Goal: Transaction & Acquisition: Book appointment/travel/reservation

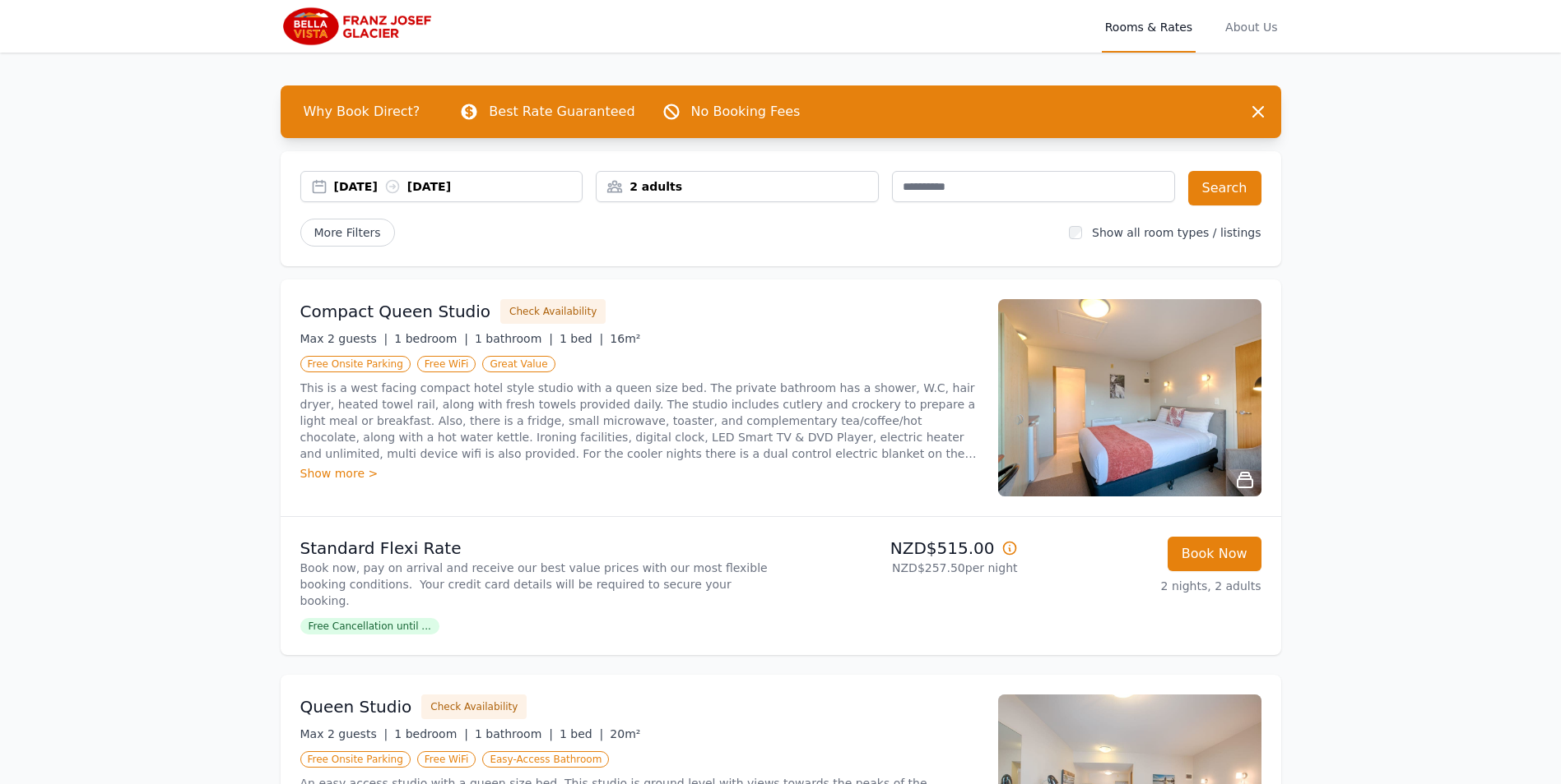
click at [658, 189] on div "2 adults" at bounding box center [737, 186] width 281 height 17
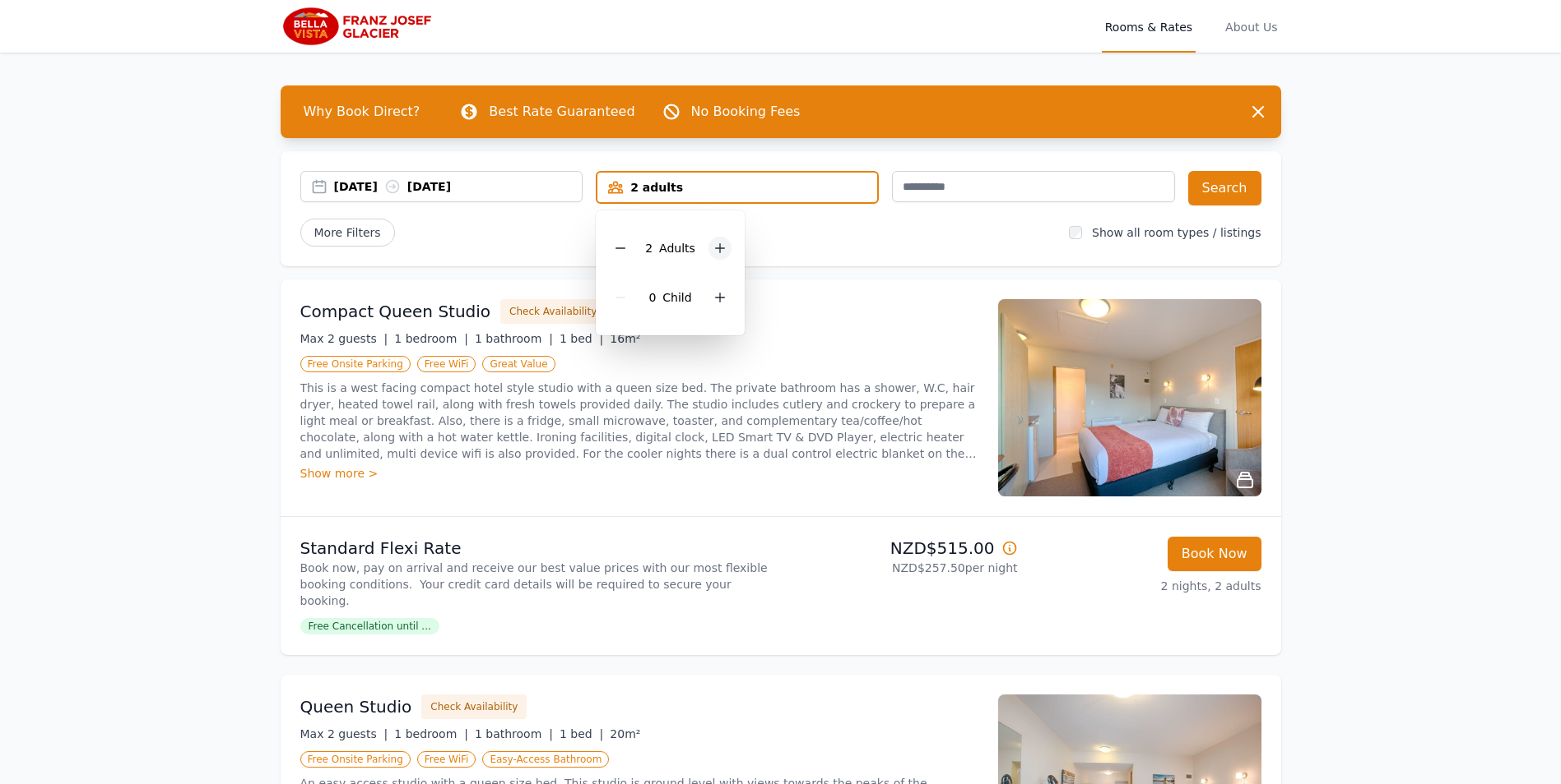
click at [711, 244] on div at bounding box center [720, 248] width 23 height 23
click at [723, 295] on div at bounding box center [720, 298] width 23 height 23
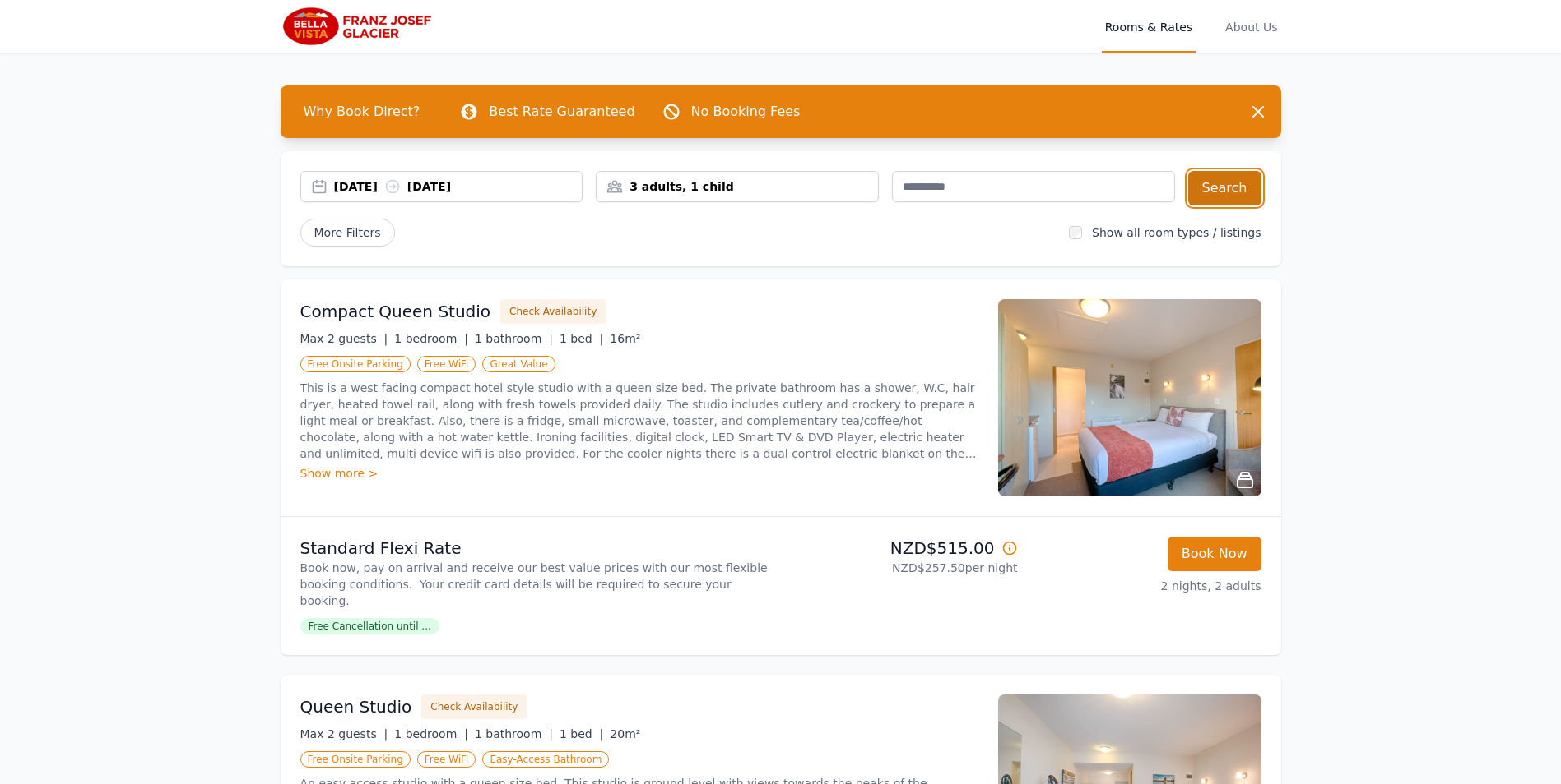
click at [1216, 184] on button "Search" at bounding box center [1224, 188] width 73 height 34
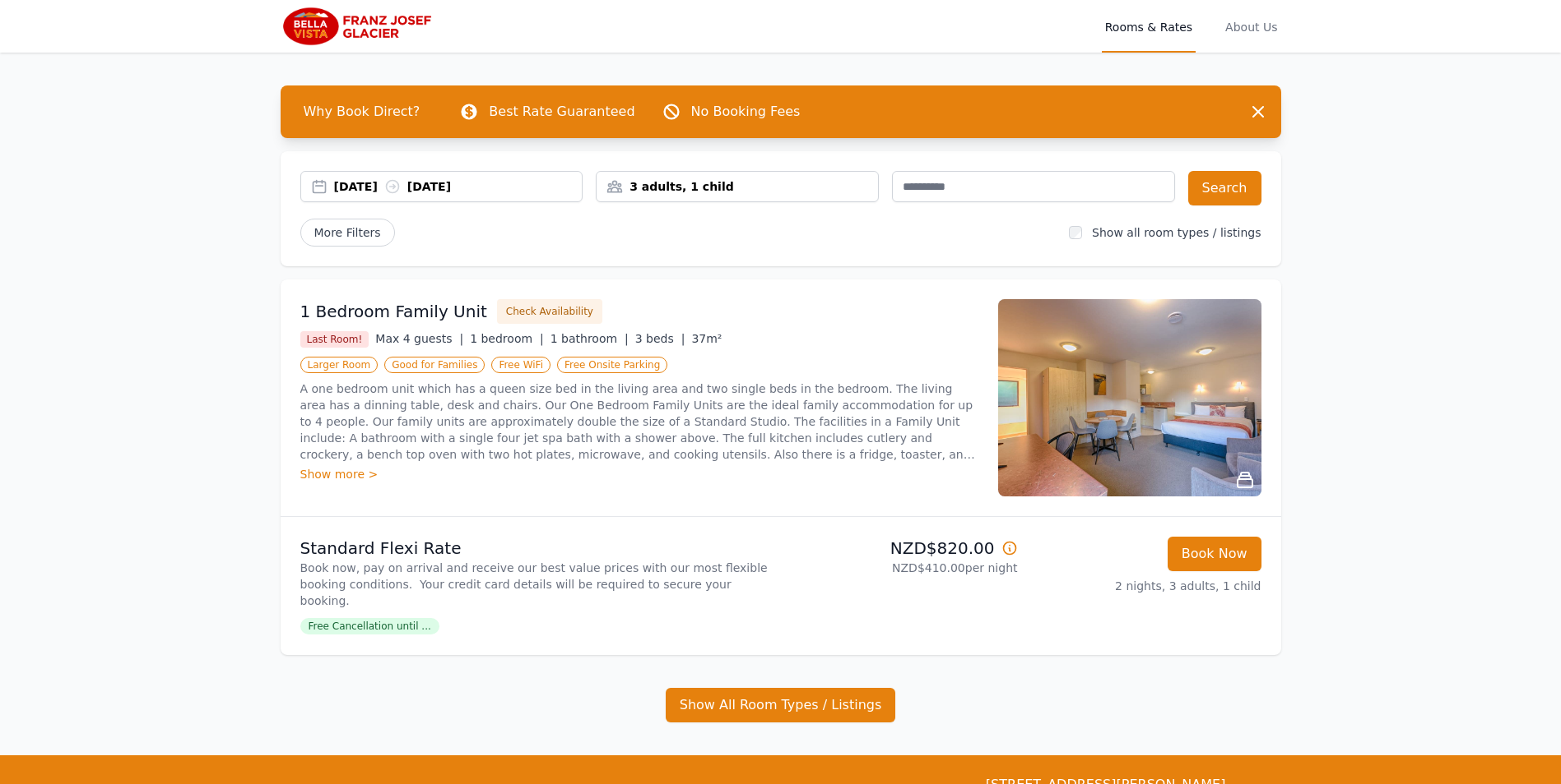
click at [1114, 388] on img at bounding box center [1130, 398] width 263 height 198
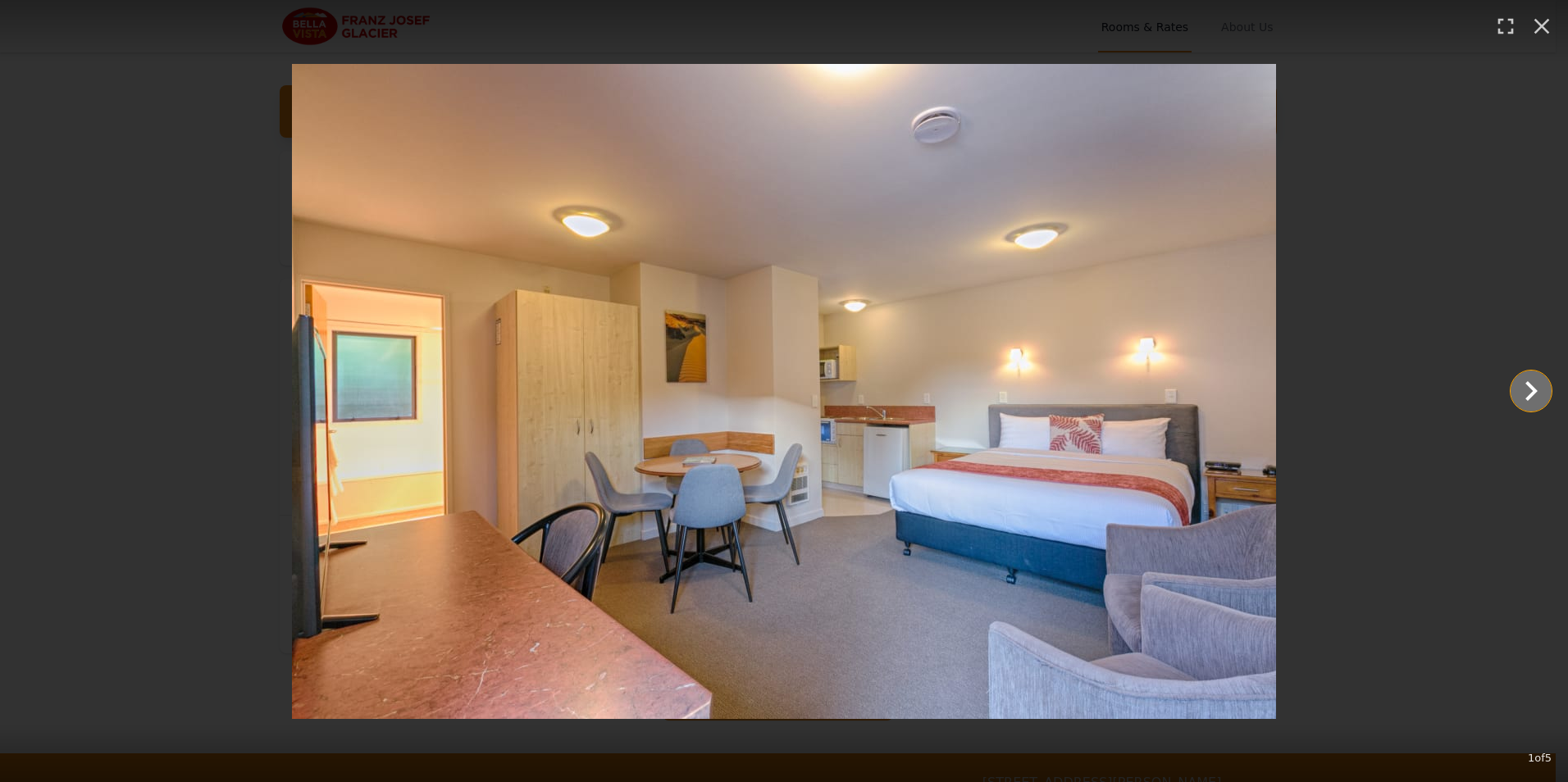
click at [1521, 393] on icon "Show slide 2 of 5" at bounding box center [1530, 391] width 40 height 40
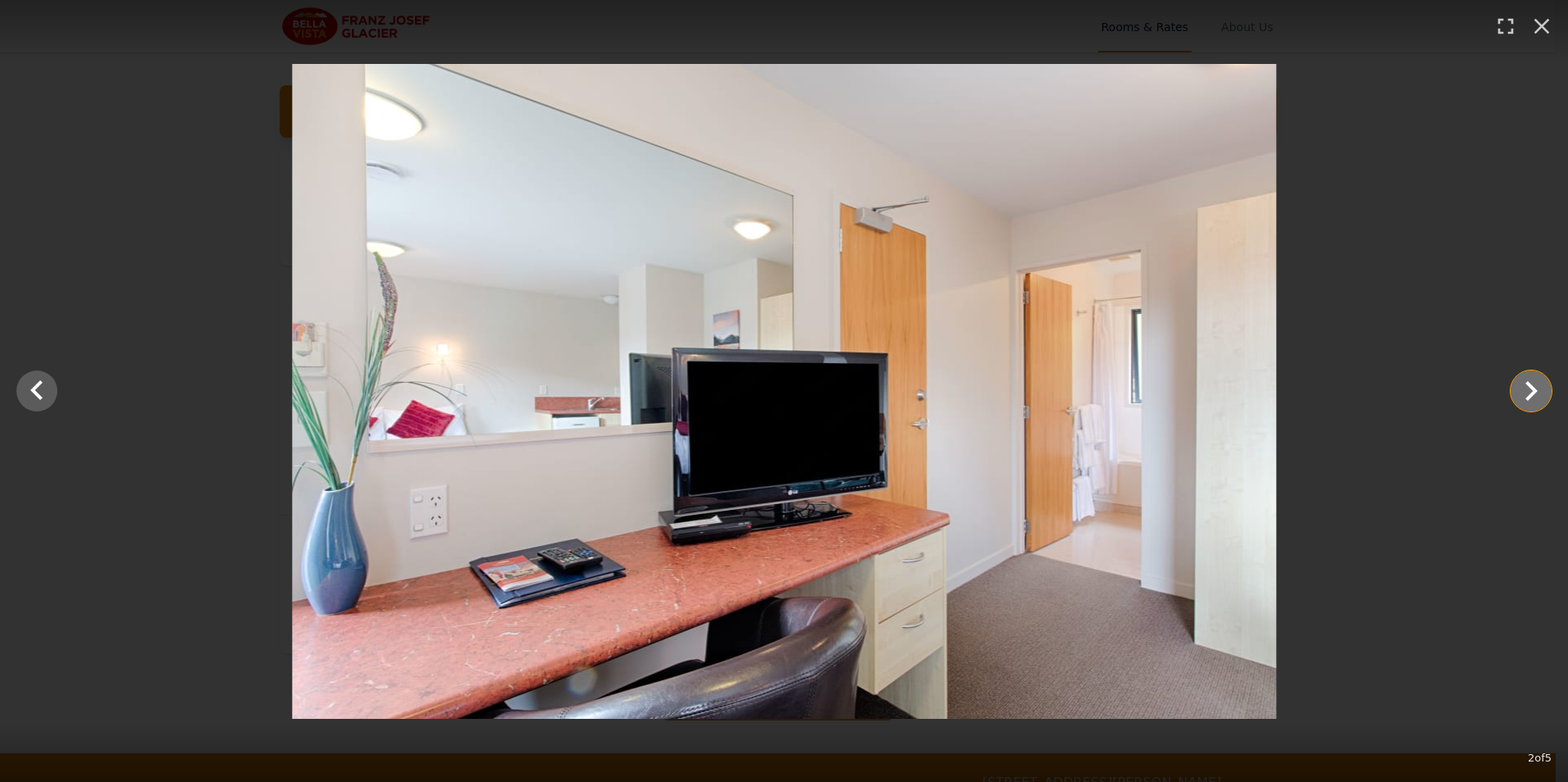
click at [1521, 393] on icon "Show slide 3 of 5" at bounding box center [1530, 391] width 40 height 40
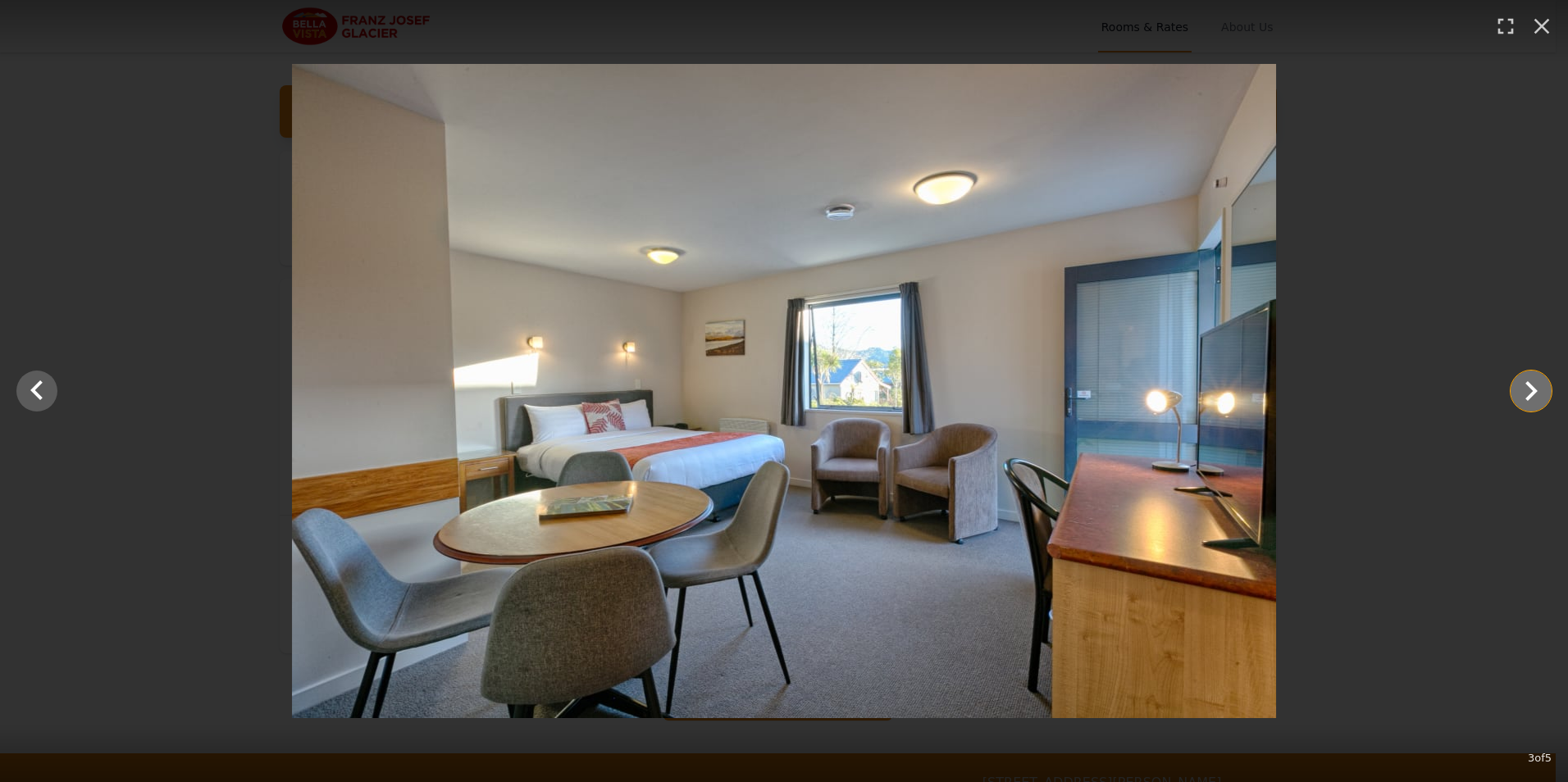
click at [1521, 393] on icon "Show slide 4 of 5" at bounding box center [1530, 391] width 40 height 40
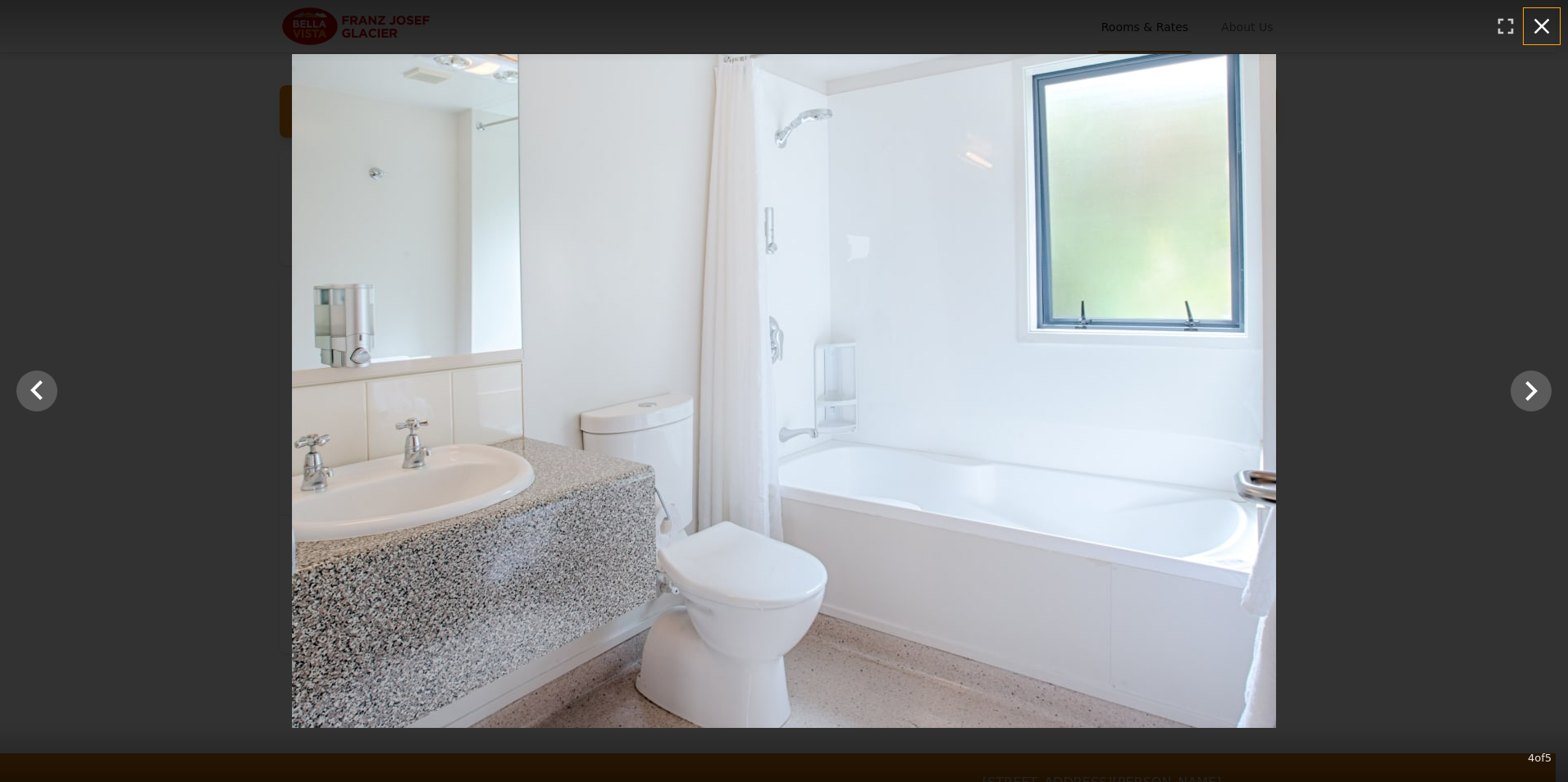
click at [1542, 34] on icon "button" at bounding box center [1542, 26] width 26 height 26
